Goal: Task Accomplishment & Management: Use online tool/utility

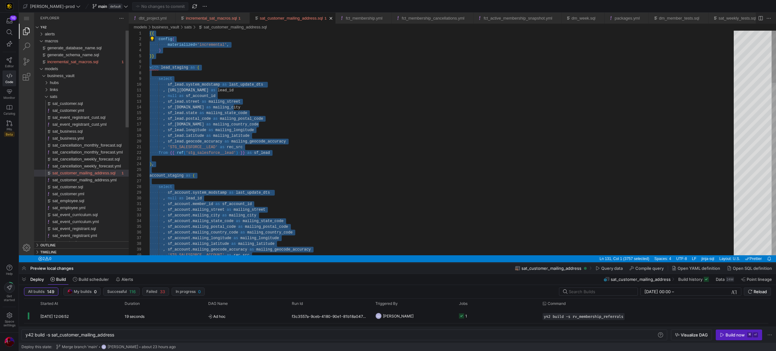
drag, startPoint x: 259, startPoint y: 235, endPoint x: 258, endPoint y: 262, distance: 27.2
click at [258, 262] on div at bounding box center [398, 262] width 758 height 3
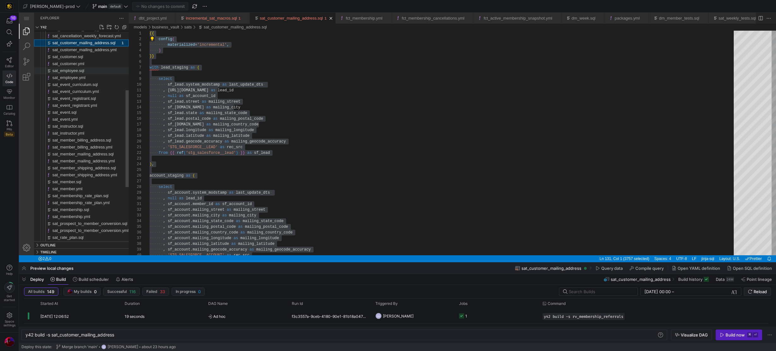
click at [69, 68] on span "sat_employee.sql" at bounding box center [68, 70] width 32 height 5
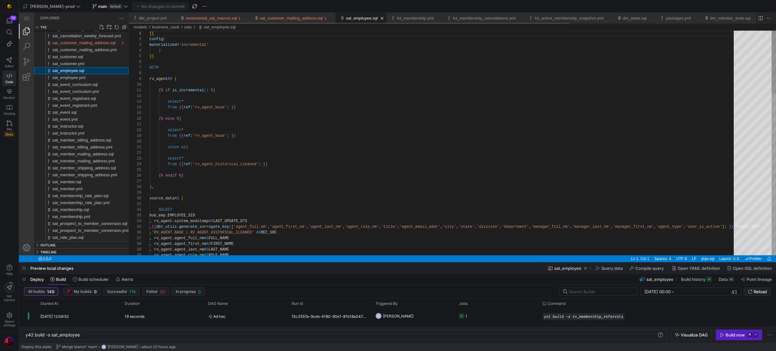
scroll to position [55, 0]
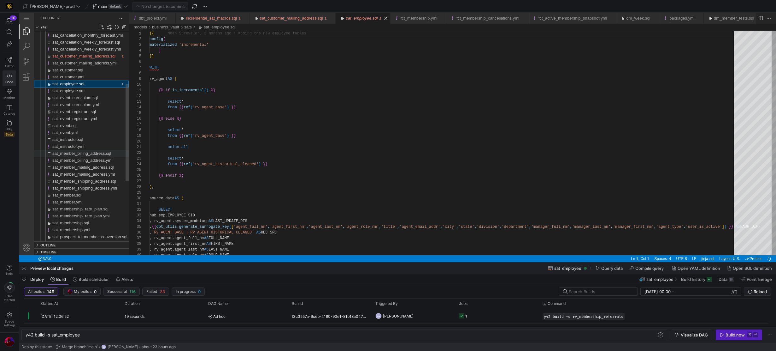
click at [83, 153] on span "sat_member_billing_address.sql" at bounding box center [81, 153] width 59 height 5
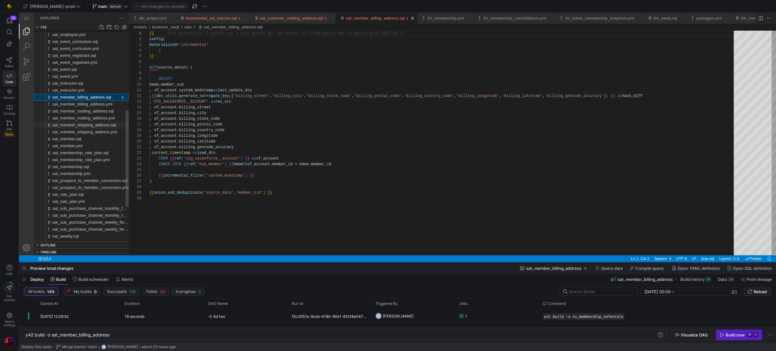
click at [92, 127] on span "sat_member_shipping_address.sql" at bounding box center [84, 124] width 64 height 5
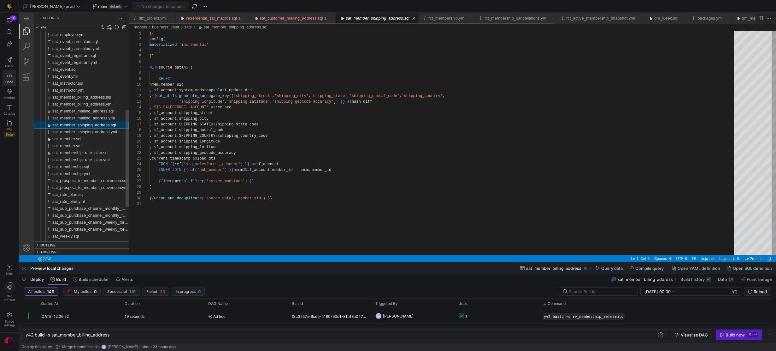
scroll to position [55, 0]
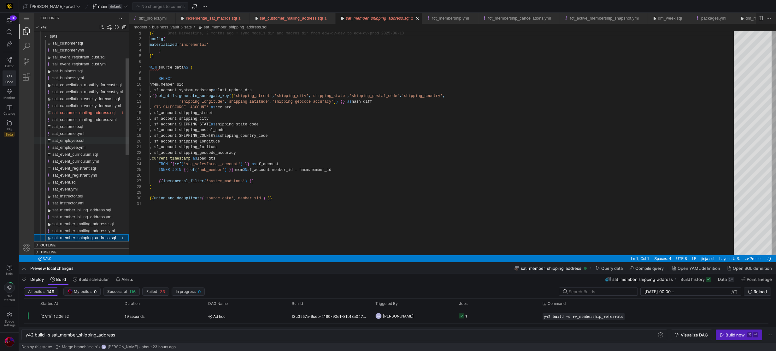
click at [75, 139] on span "sat_employee.sql" at bounding box center [68, 140] width 32 height 5
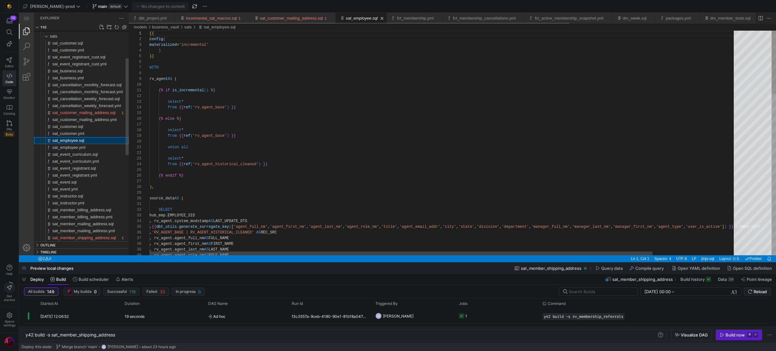
type textarea "y42 build -s sat_employee"
